Goal: Obtain resource: Download file/media

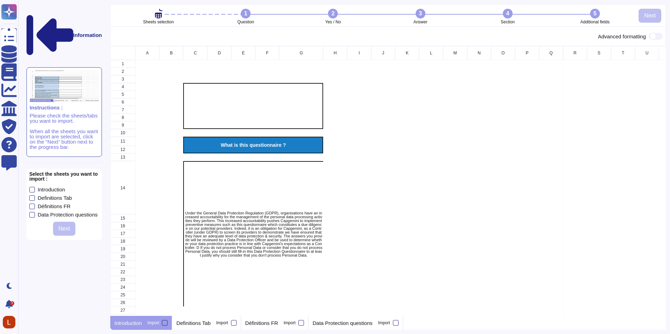
scroll to position [6, 6]
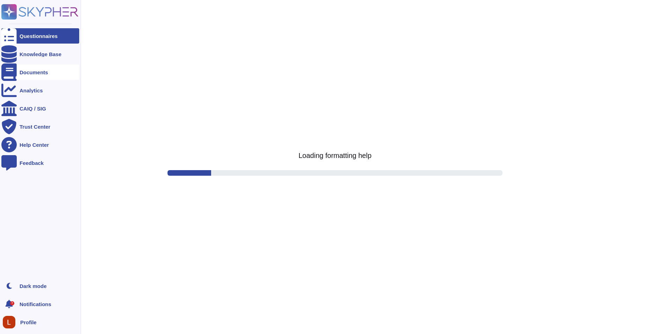
click at [32, 72] on div "Documents" at bounding box center [34, 72] width 29 height 5
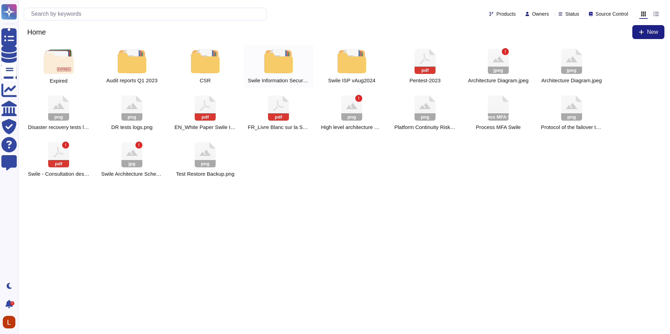
click at [282, 65] on div at bounding box center [278, 61] width 31 height 24
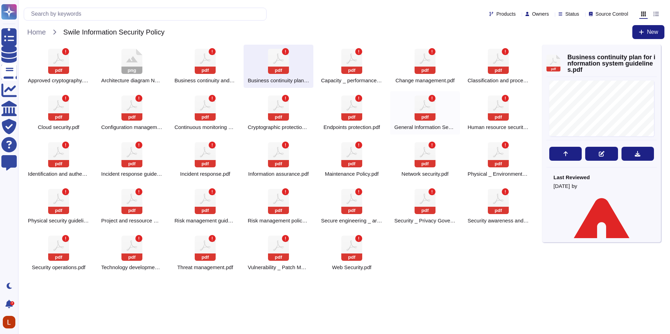
click at [430, 116] on rect at bounding box center [425, 116] width 21 height 7
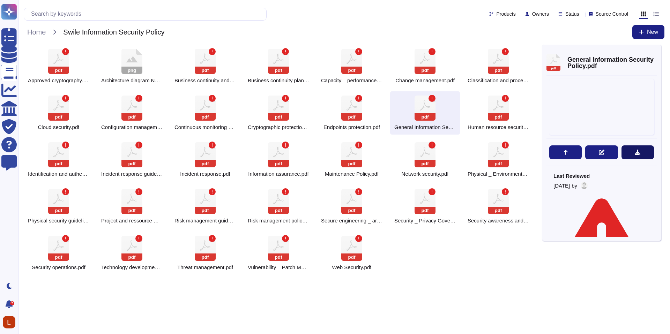
click at [641, 157] on button at bounding box center [638, 153] width 32 height 14
click at [69, 74] on icon at bounding box center [58, 61] width 21 height 25
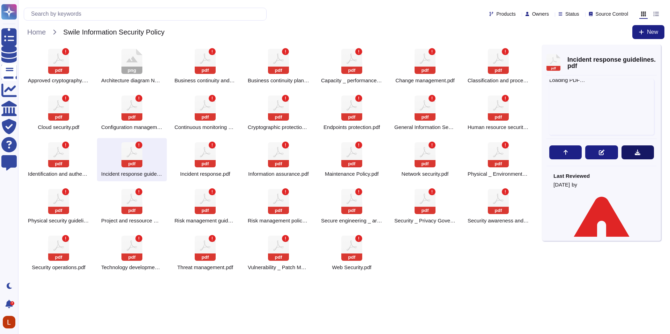
click at [630, 152] on button at bounding box center [638, 153] width 32 height 14
click at [657, 50] on div "pdf Incident response guidelines.pdf DOCUMENT NAME INCIDENT RESPONSE GUIDELINES…" at bounding box center [601, 143] width 119 height 197
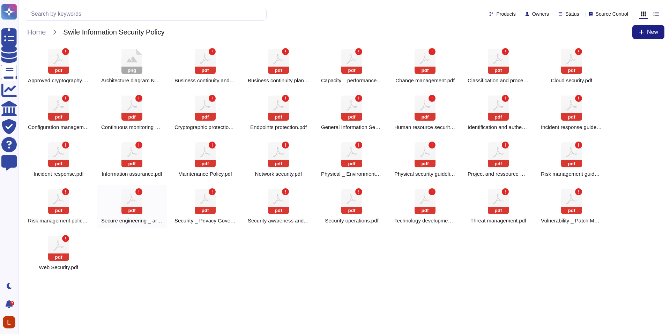
click at [131, 211] on rect at bounding box center [131, 210] width 21 height 7
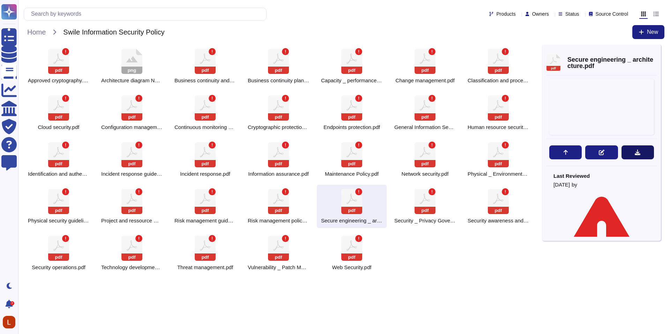
click at [645, 155] on button at bounding box center [638, 153] width 32 height 14
click at [443, 251] on div "pdf Approved cryptography.pdf png Architecture diagram NEW.png pdf Business con…" at bounding box center [283, 160] width 519 height 230
click at [472, 258] on div "pdf Approved cryptography.pdf png Architecture diagram NEW.png pdf Business con…" at bounding box center [283, 160] width 519 height 230
click at [288, 259] on rect at bounding box center [278, 257] width 21 height 7
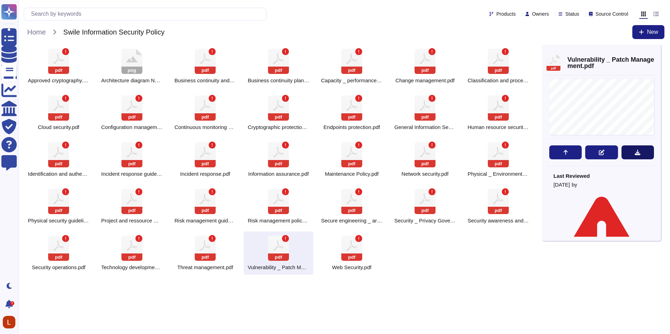
click at [642, 150] on button at bounding box center [638, 153] width 32 height 14
click at [69, 74] on icon at bounding box center [58, 61] width 21 height 25
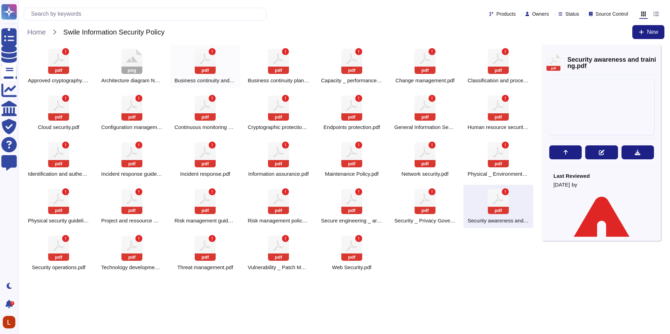
click at [188, 51] on div "pdf Business continuity and disaster recovery.pdf" at bounding box center [205, 66] width 70 height 43
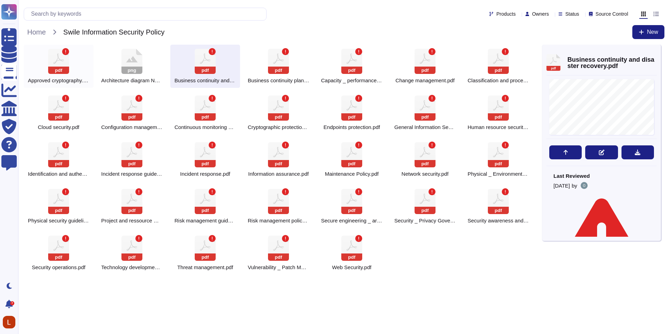
click at [54, 62] on icon at bounding box center [58, 58] width 10 height 10
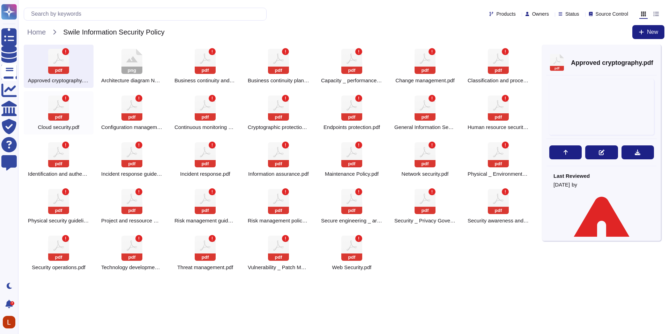
click at [52, 118] on rect at bounding box center [58, 116] width 21 height 7
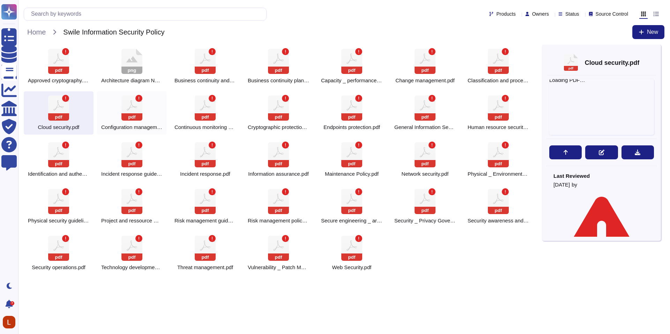
click at [121, 120] on div "pdf Configuration management.pdf" at bounding box center [132, 112] width 70 height 43
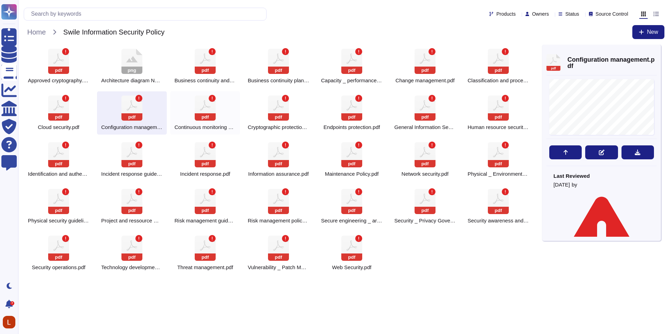
click at [211, 117] on rect at bounding box center [205, 116] width 21 height 7
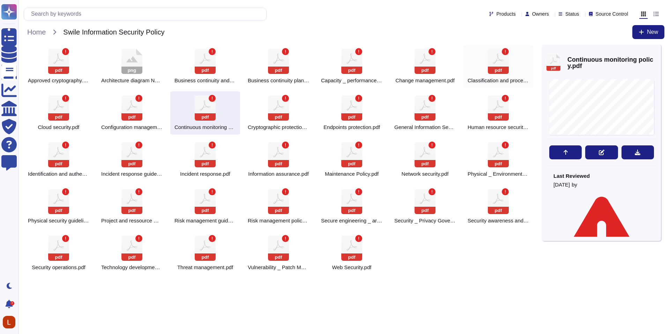
click at [512, 68] on div "pdf Classification and processing of assets.pdf" at bounding box center [499, 66] width 70 height 43
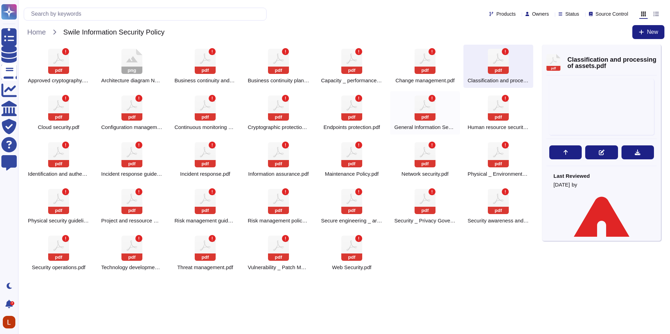
click at [69, 74] on icon at bounding box center [58, 61] width 21 height 25
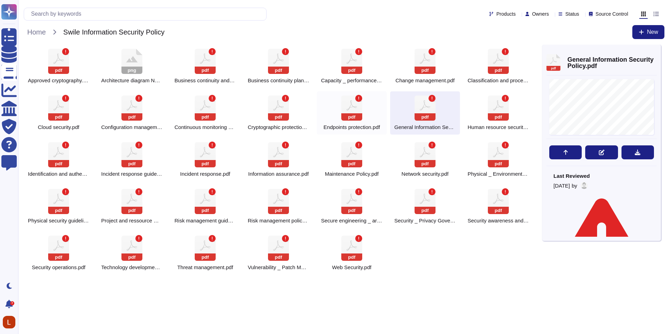
click at [69, 74] on icon at bounding box center [58, 61] width 21 height 25
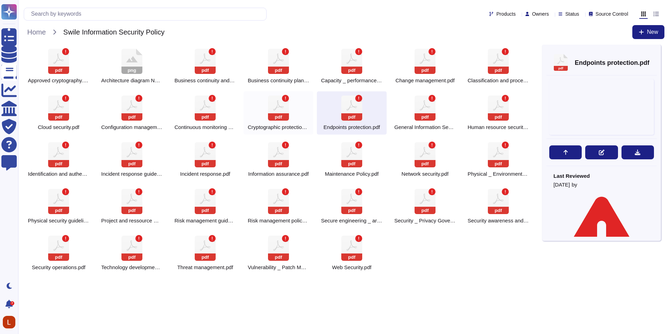
click at [265, 107] on div "pdf Cryptographic protections.pdf" at bounding box center [279, 112] width 70 height 43
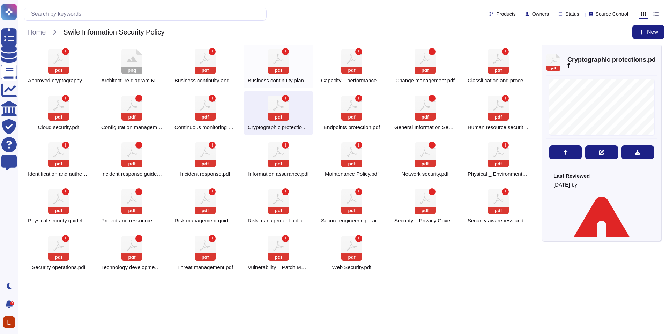
click at [265, 56] on div "pdf Business continuity plan for information system guidelines.pdf" at bounding box center [279, 66] width 70 height 43
